Goal: Information Seeking & Learning: Learn about a topic

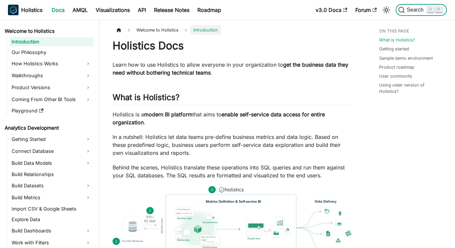
click at [421, 11] on span "Search" at bounding box center [416, 10] width 23 height 6
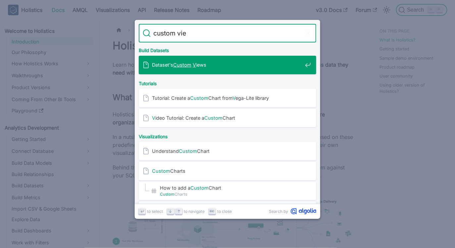
type input "custom view"
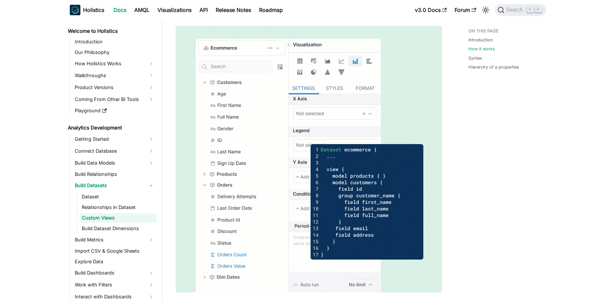
scroll to position [642, 0]
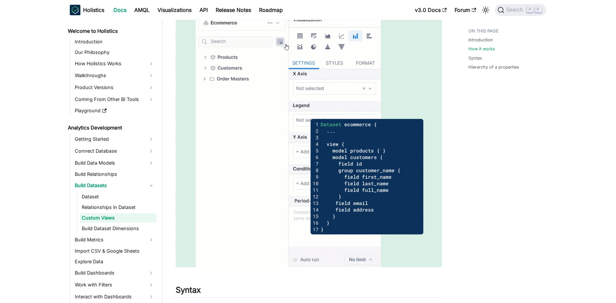
click at [252, 225] on img at bounding box center [309, 134] width 266 height 266
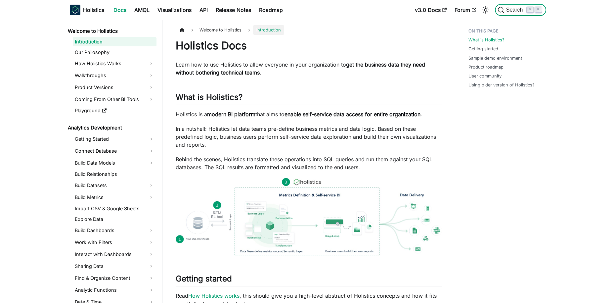
click at [510, 14] on button "Search ⌘ K" at bounding box center [520, 10] width 51 height 12
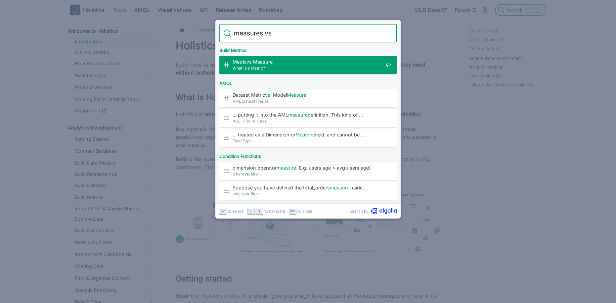
type input "measures vs m"
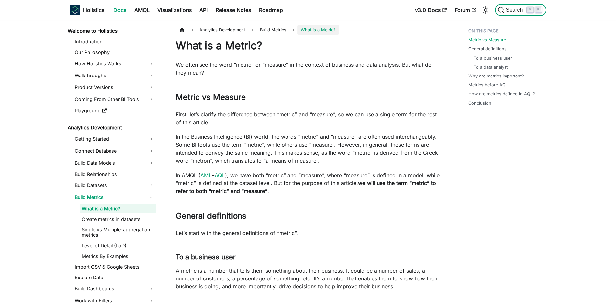
scroll to position [69, 0]
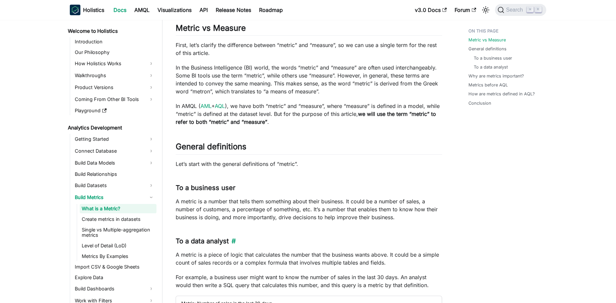
click at [292, 237] on h3 "To a data analyst ​" at bounding box center [309, 241] width 266 height 8
